Goal: Navigation & Orientation: Find specific page/section

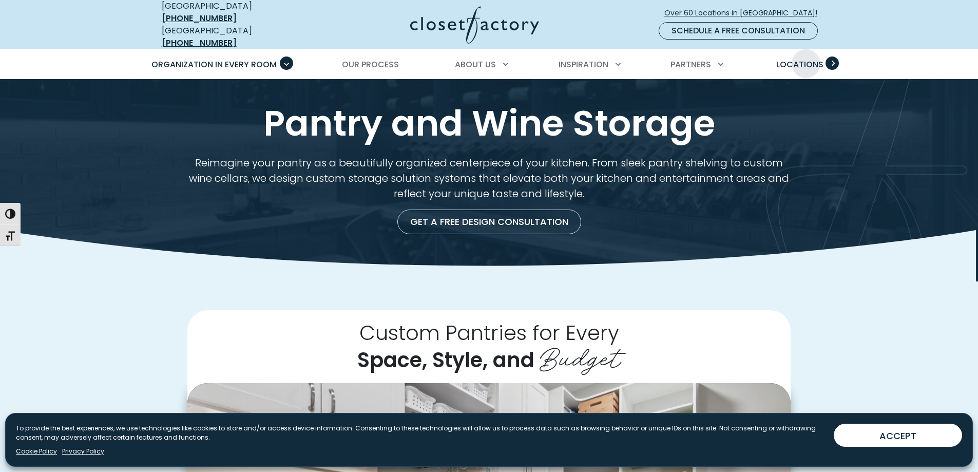
click at [806, 59] on span "Locations" at bounding box center [799, 65] width 47 height 12
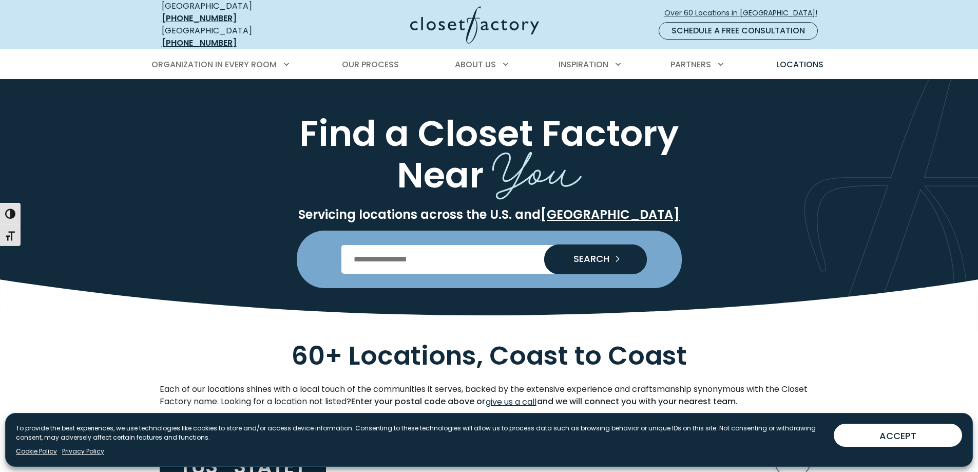
click at [418, 249] on input "Enter Postal Code" at bounding box center [488, 259] width 295 height 29
type input "*****"
click at [544, 244] on button "SEARCH" at bounding box center [595, 259] width 103 height 30
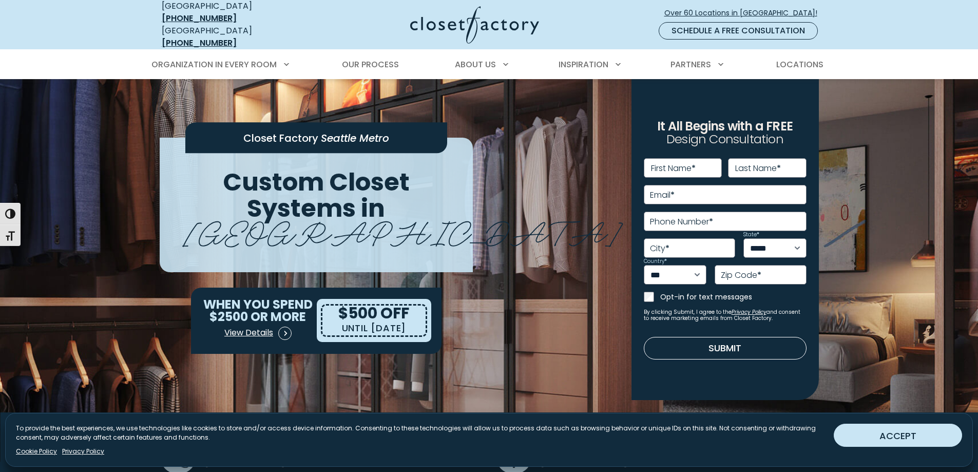
click at [905, 434] on button "ACCEPT" at bounding box center [898, 435] width 128 height 23
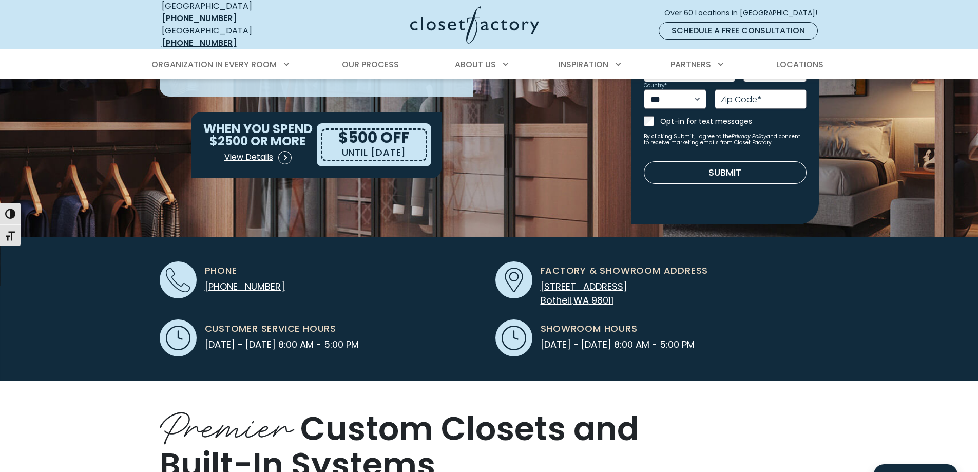
scroll to position [205, 0]
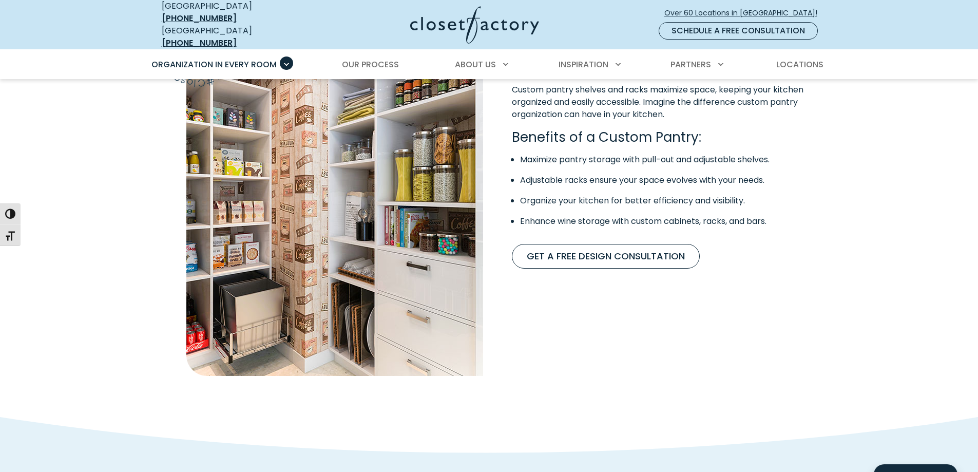
scroll to position [873, 0]
